Goal: Find specific page/section: Find specific page/section

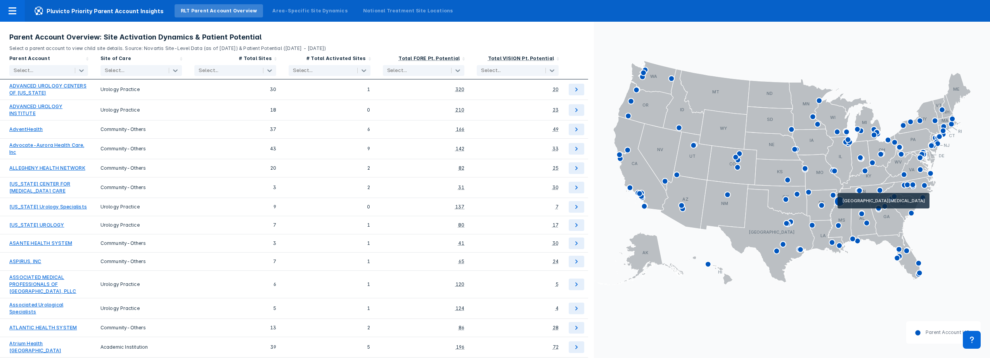
click at [838, 203] on icon at bounding box center [840, 202] width 10 height 10
click at [60, 69] on div at bounding box center [41, 71] width 55 height 8
type input "the west"
click at [40, 68] on div at bounding box center [41, 71] width 55 height 8
type input "west"
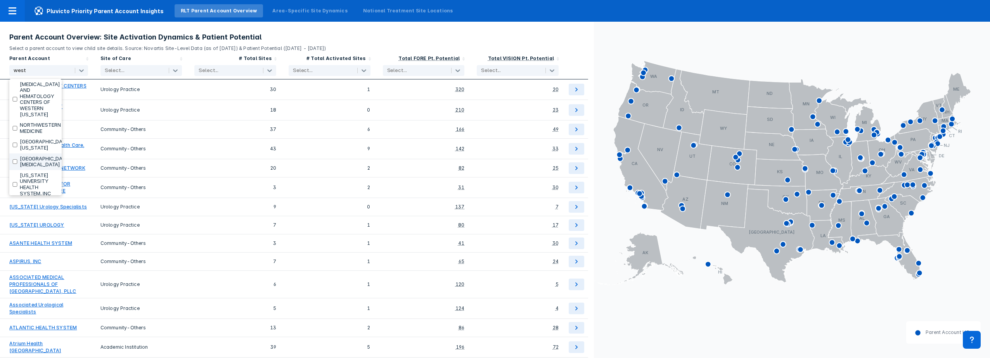
click at [27, 168] on label "[GEOGRAPHIC_DATA][MEDICAL_DATA]" at bounding box center [45, 162] width 51 height 12
checkbox input "true"
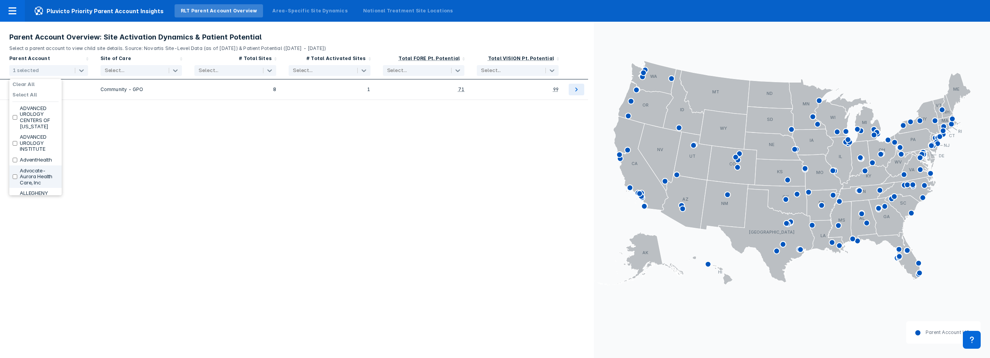
click at [107, 229] on div "Parent Account option [GEOGRAPHIC_DATA][MEDICAL_DATA], selected. 167 results av…" at bounding box center [297, 205] width 594 height 307
